Goal: Ask a question

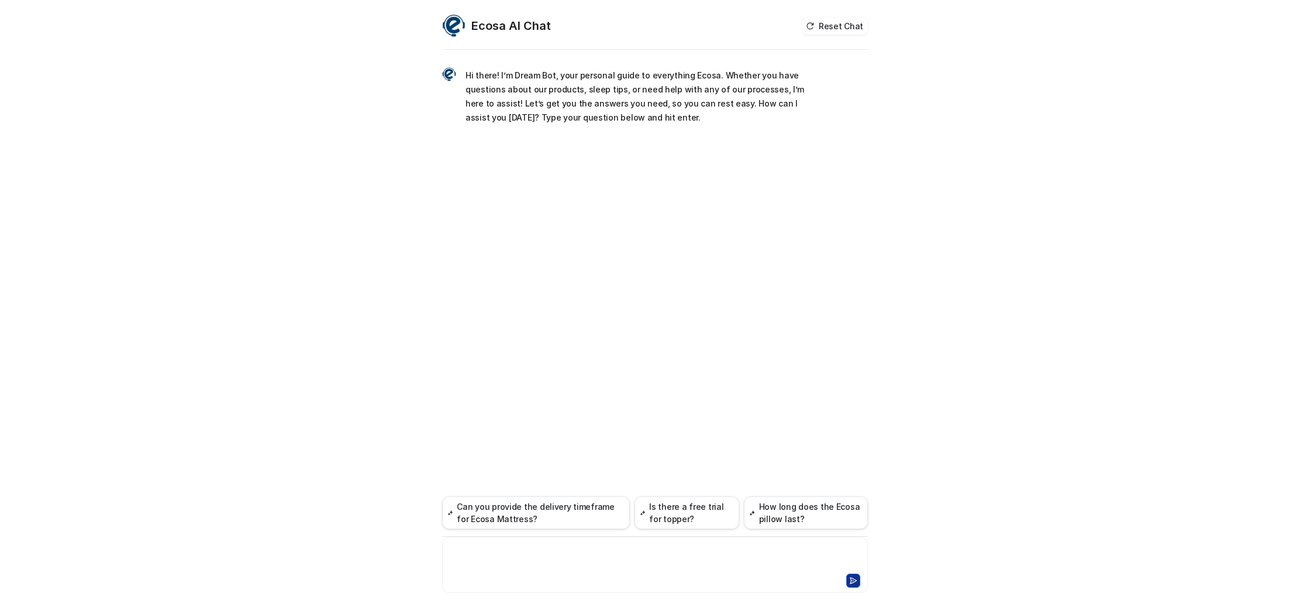
click at [618, 548] on div at bounding box center [655, 557] width 420 height 27
